Goal: Check status: Check status

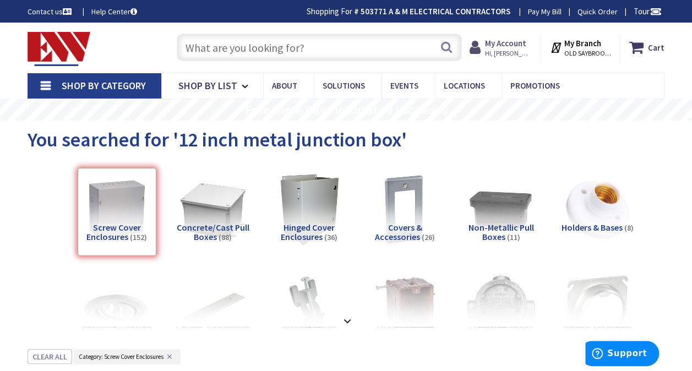
click at [506, 52] on span "Hi, [PERSON_NAME]" at bounding box center [508, 53] width 47 height 9
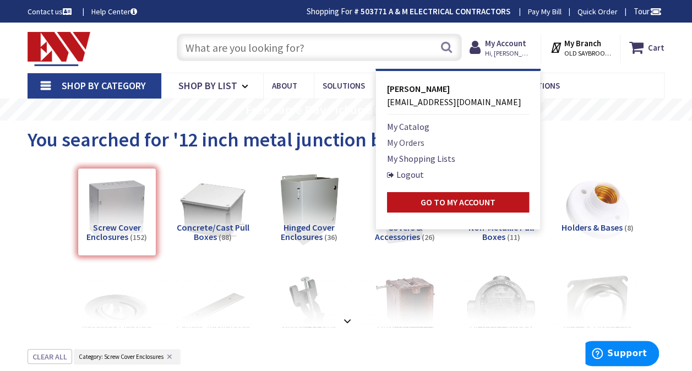
click at [400, 141] on link "My Orders" at bounding box center [405, 142] width 37 height 13
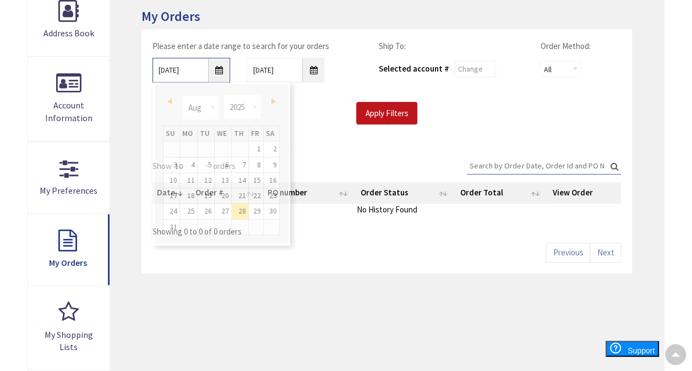
click at [217, 68] on input "8/28/2025" at bounding box center [191, 70] width 78 height 25
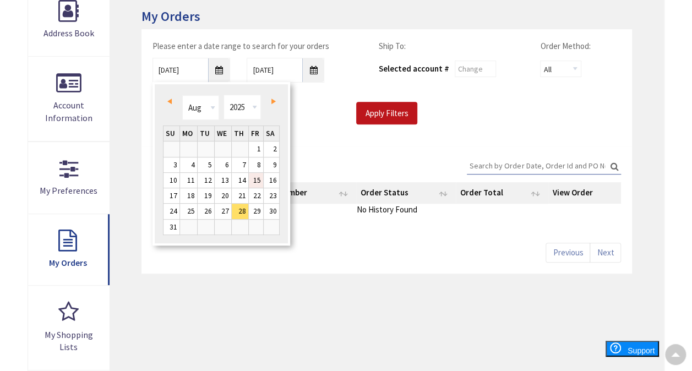
click at [258, 178] on link "15" at bounding box center [256, 180] width 15 height 15
type input "08/15/2025"
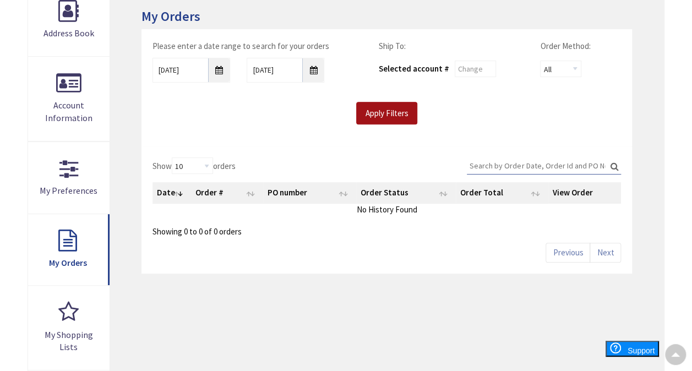
click at [392, 119] on input "Apply Filters" at bounding box center [386, 113] width 61 height 23
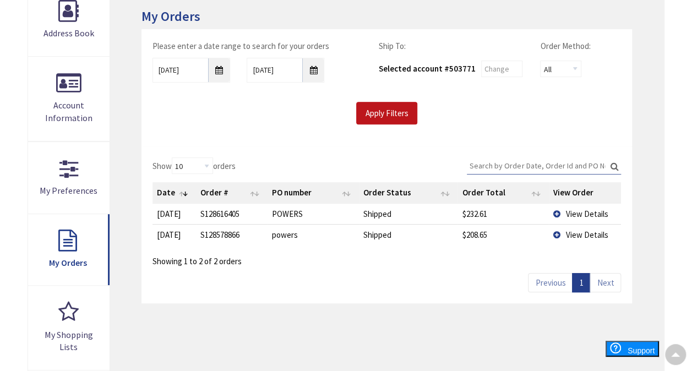
click at [595, 212] on span "View Details" at bounding box center [587, 214] width 42 height 10
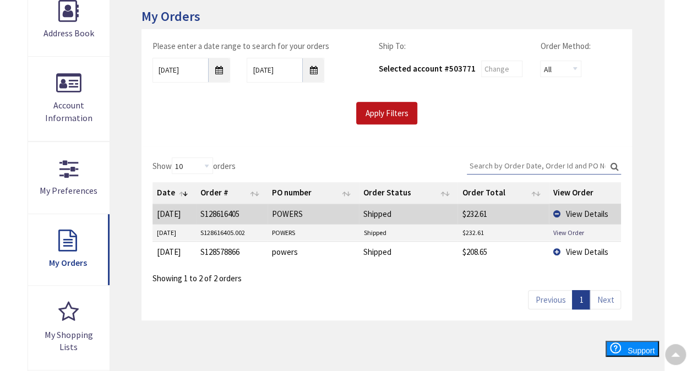
click at [584, 249] on span "View Details" at bounding box center [587, 252] width 42 height 10
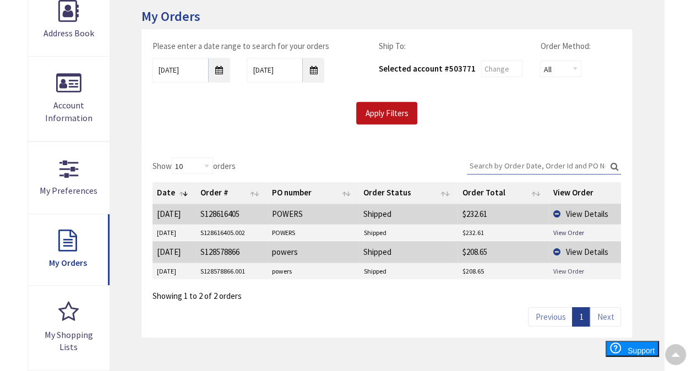
click at [566, 269] on link "View Order" at bounding box center [568, 270] width 31 height 9
click at [573, 230] on link "View Order" at bounding box center [568, 232] width 31 height 9
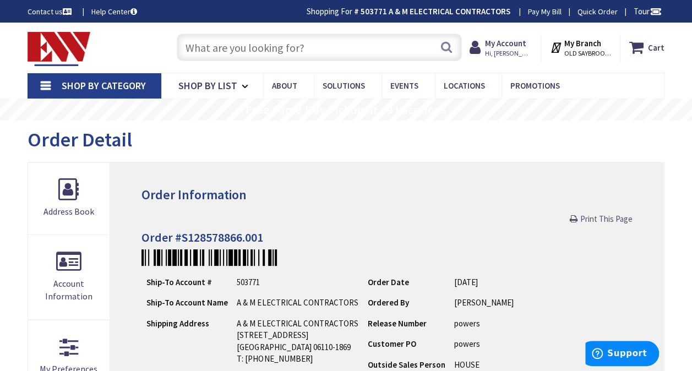
drag, startPoint x: 604, startPoint y: 217, endPoint x: 166, endPoint y: 314, distance: 448.8
click at [604, 217] on span "Print This Page" at bounding box center [606, 219] width 52 height 10
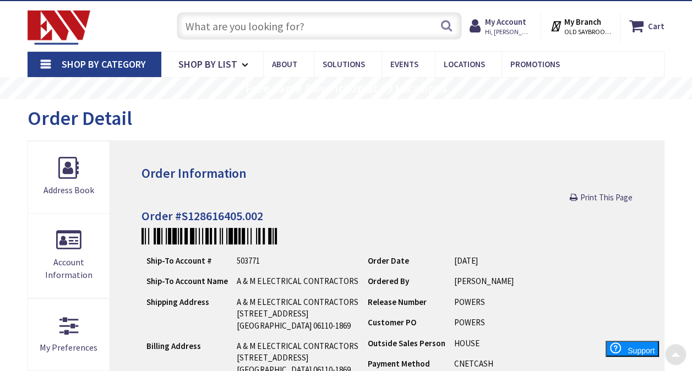
scroll to position [8, 0]
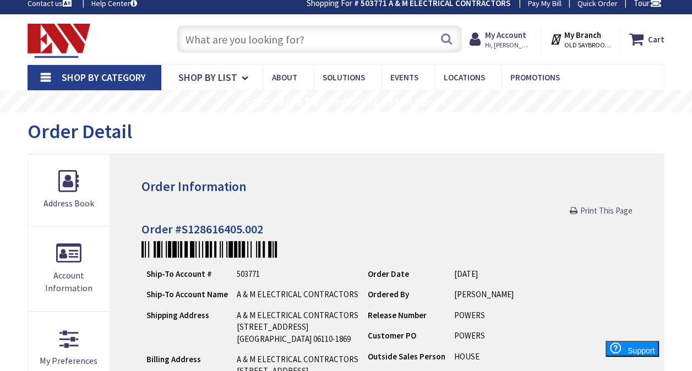
click at [619, 206] on span "Print This Page" at bounding box center [606, 210] width 52 height 10
